Goal: Navigation & Orientation: Find specific page/section

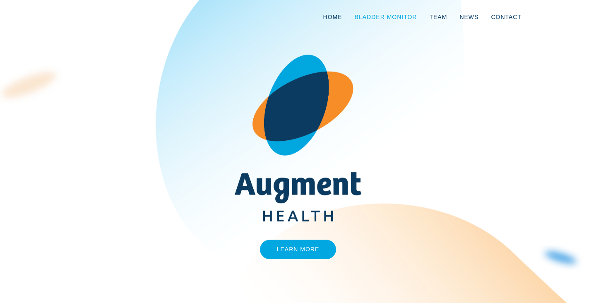
click at [394, 16] on link "Bladder Monitor" at bounding box center [385, 16] width 75 height 27
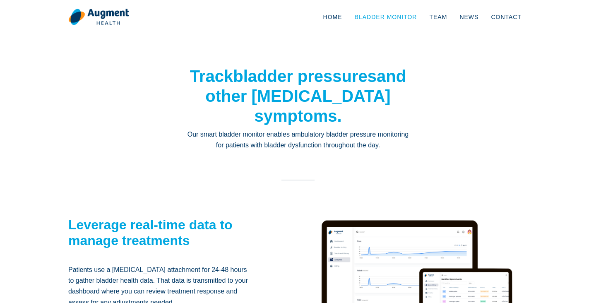
click at [393, 19] on link "Bladder Monitor" at bounding box center [385, 16] width 75 height 27
click at [441, 19] on link "Team" at bounding box center [438, 16] width 30 height 27
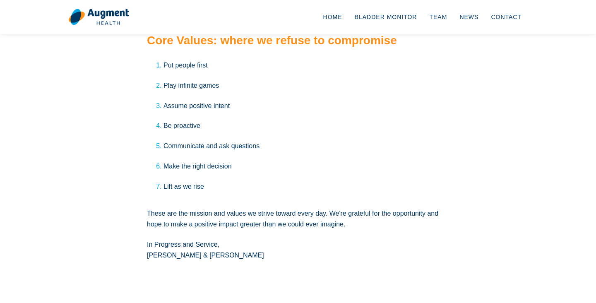
scroll to position [1438, 0]
